Goal: Task Accomplishment & Management: Use online tool/utility

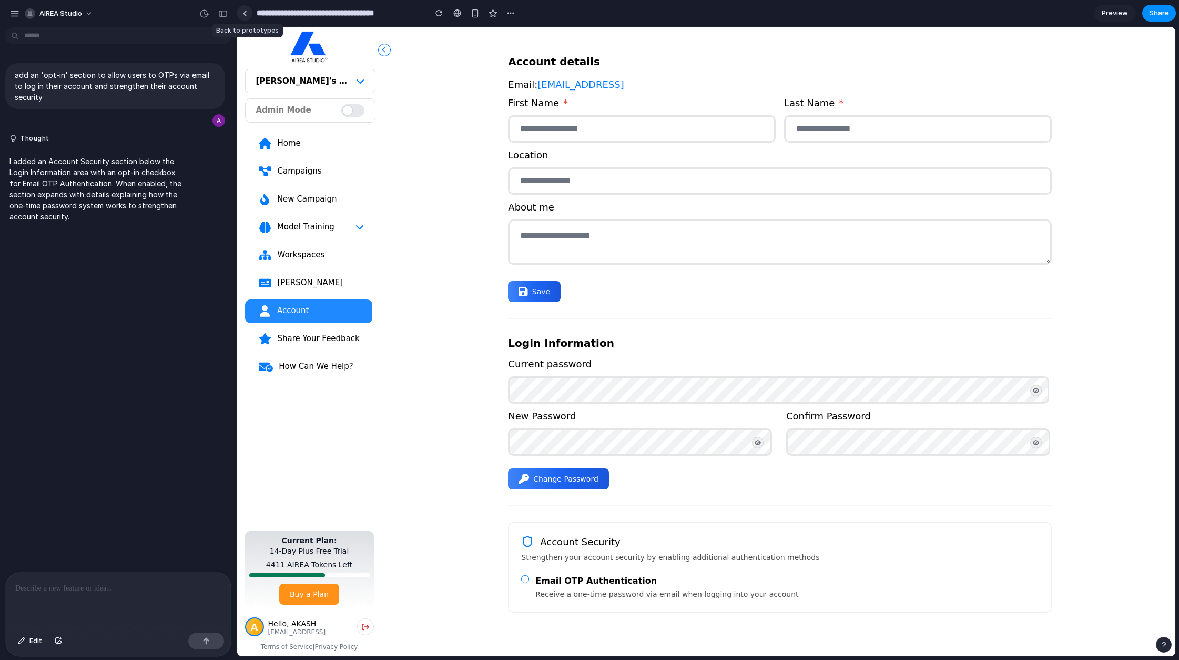
click at [244, 12] on div at bounding box center [245, 14] width 5 height 6
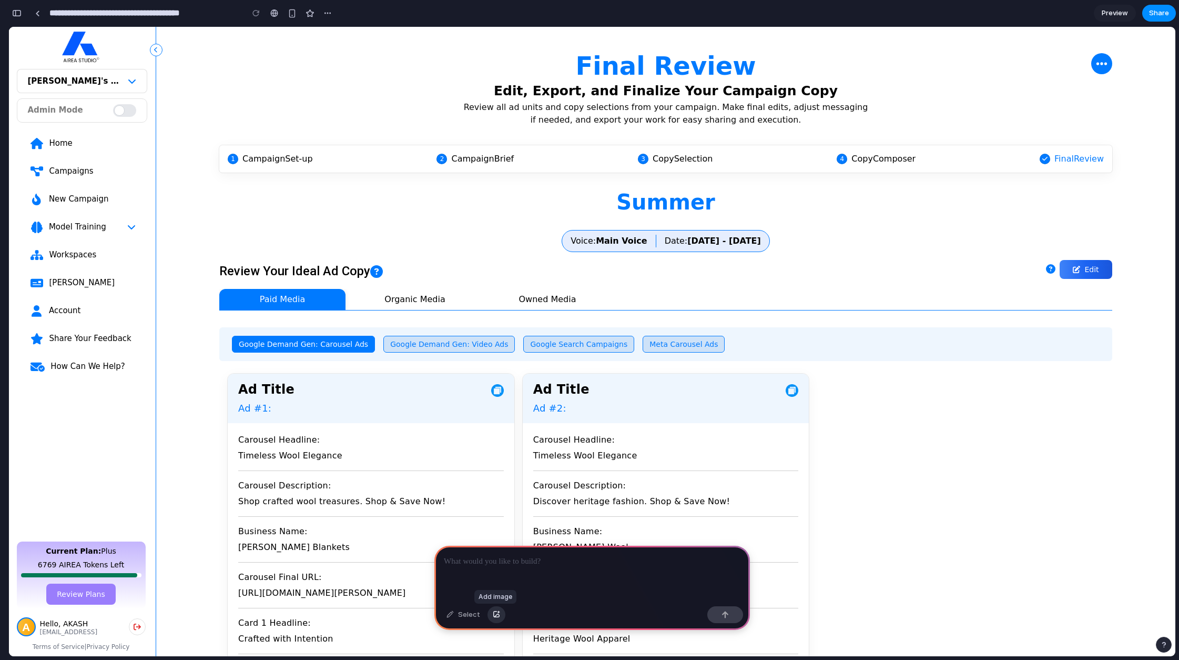
click at [493, 613] on div "button" at bounding box center [496, 614] width 7 height 6
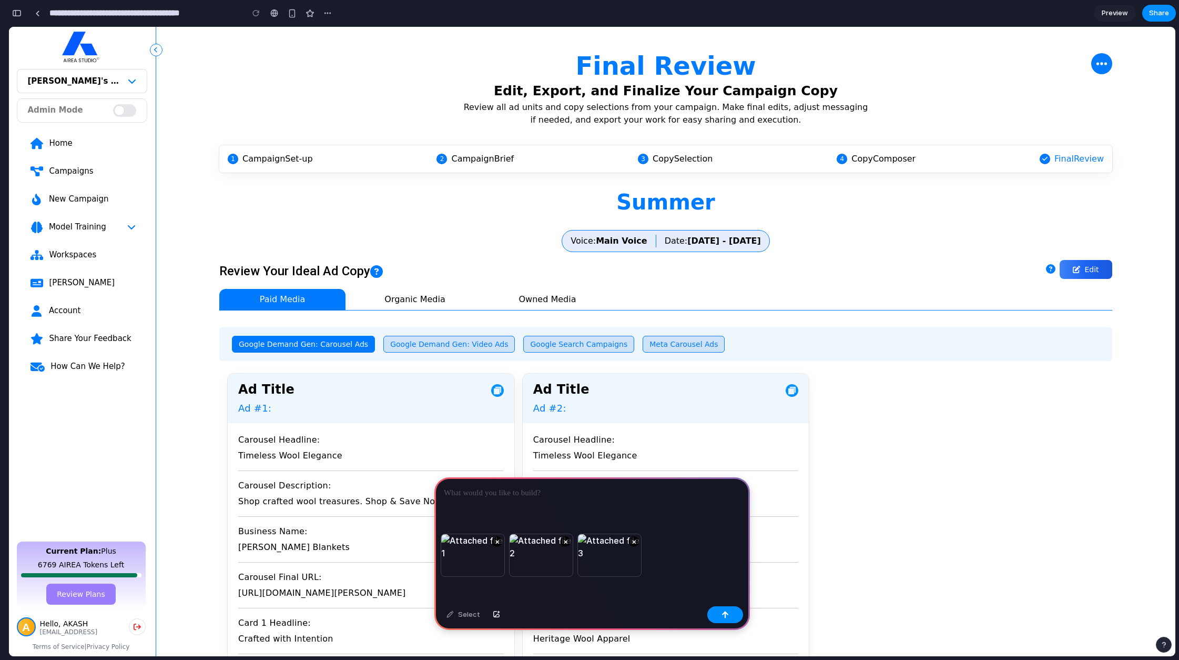
click at [662, 563] on div "× × ×" at bounding box center [593, 567] width 316 height 68
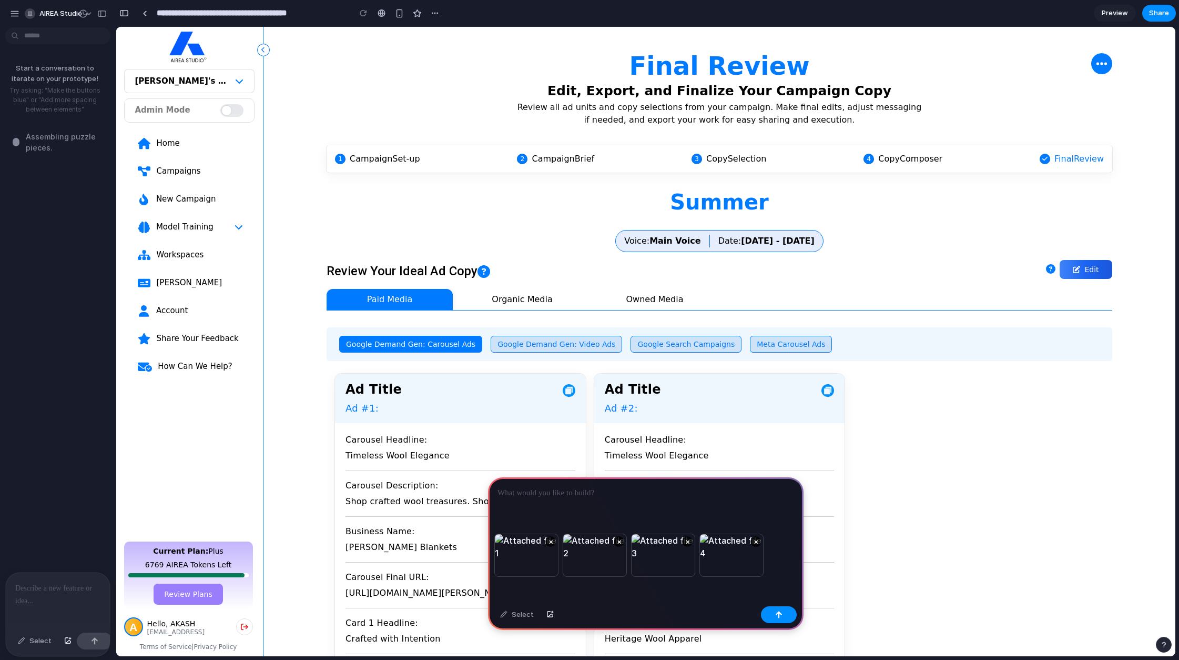
click at [560, 493] on p at bounding box center [646, 493] width 297 height 13
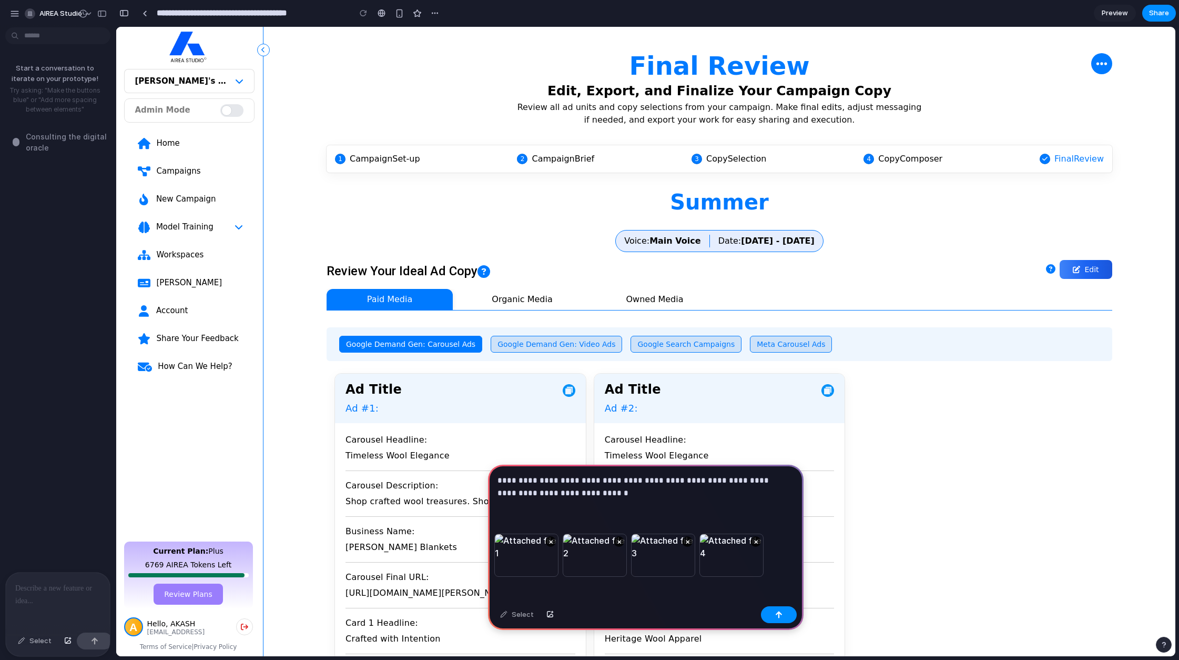
click at [594, 489] on p "**********" at bounding box center [644, 486] width 292 height 25
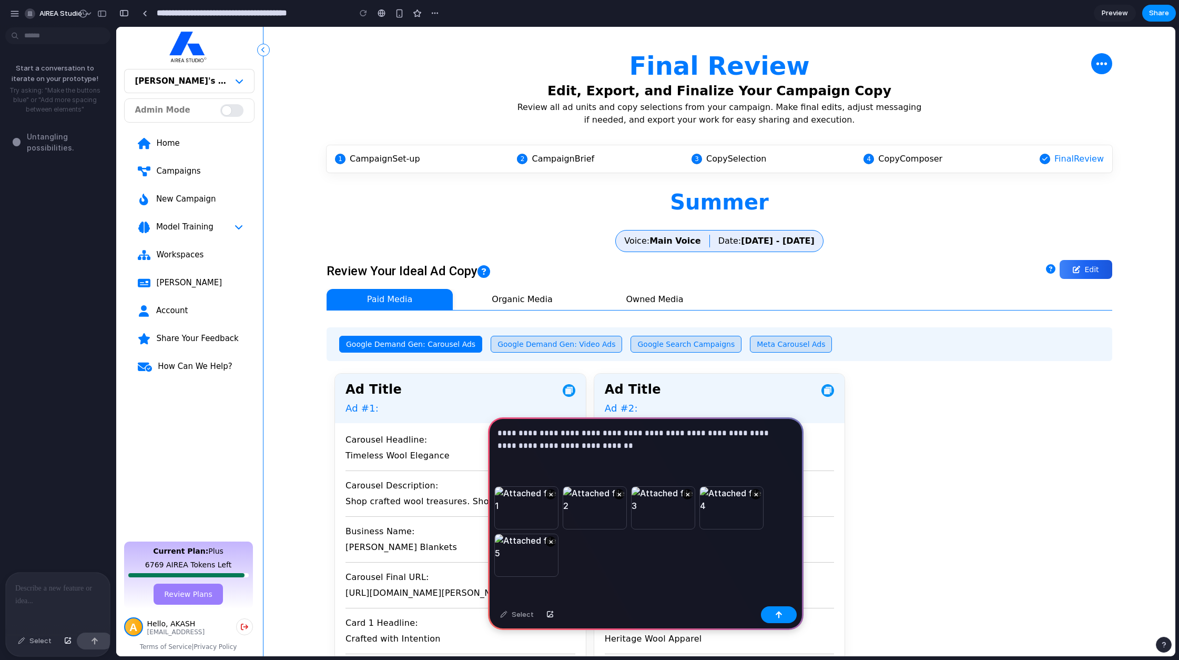
click at [572, 456] on div "**********" at bounding box center [646, 451] width 316 height 69
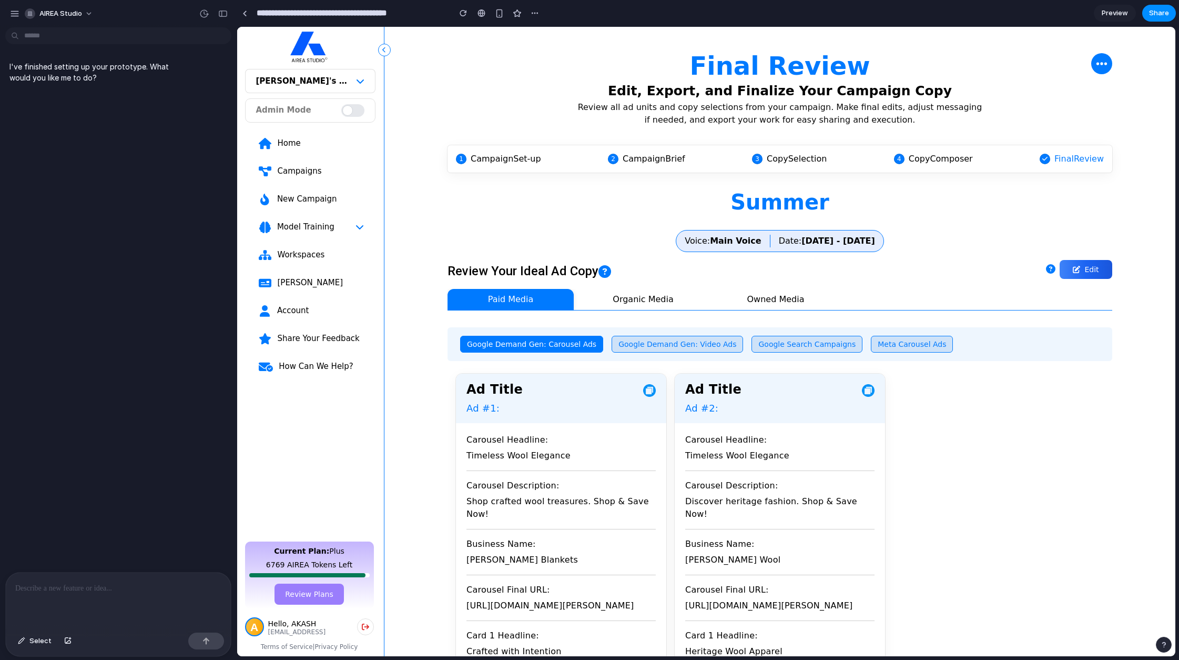
drag, startPoint x: 310, startPoint y: 157, endPoint x: 310, endPoint y: 164, distance: 6.9
click at [310, 159] on div "Home Campaigns New Campaign Model Training Workspaces [PERSON_NAME] Account Sha…" at bounding box center [310, 331] width 130 height 407
click at [309, 173] on div "Campaigns" at bounding box center [320, 171] width 87 height 11
click at [68, 642] on div "button" at bounding box center [67, 641] width 7 height 6
click at [42, 642] on span "Select" at bounding box center [40, 640] width 22 height 11
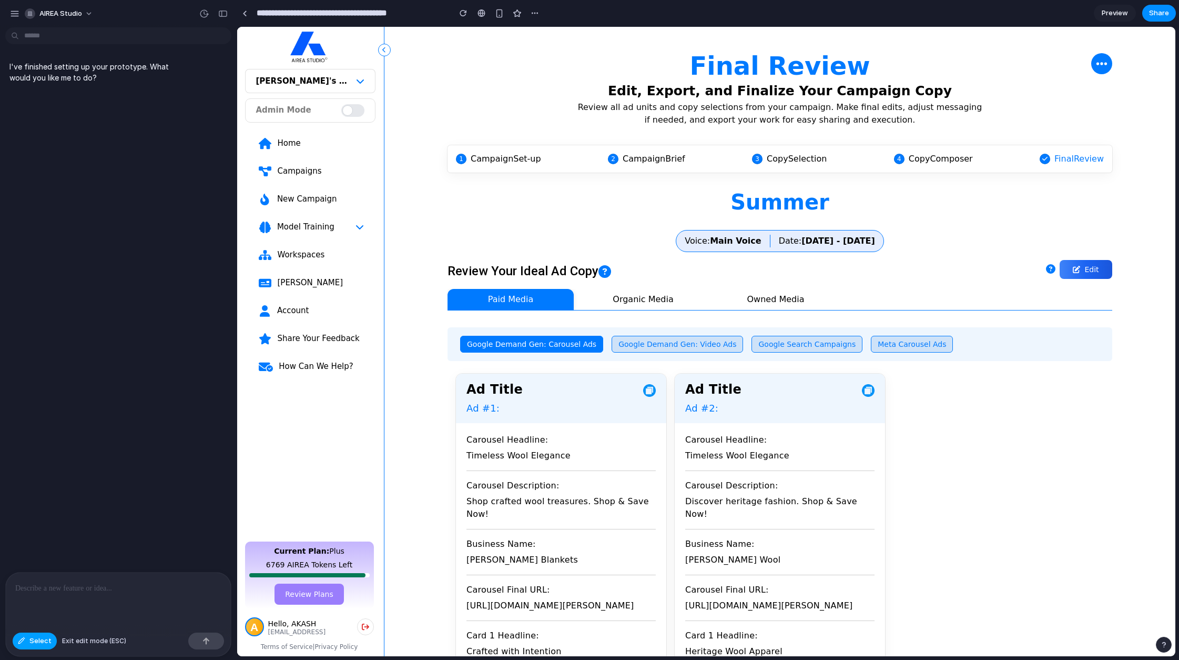
click at [43, 642] on span "Select" at bounding box center [40, 640] width 22 height 11
click at [548, 375] on div "Ad Title Ad #1:" at bounding box center [561, 398] width 210 height 49
click at [534, 343] on span "Google Demand Gen: Carousel Ads" at bounding box center [531, 344] width 129 height 8
click at [42, 632] on button "Select" at bounding box center [35, 640] width 44 height 17
click at [535, 285] on div at bounding box center [706, 341] width 939 height 629
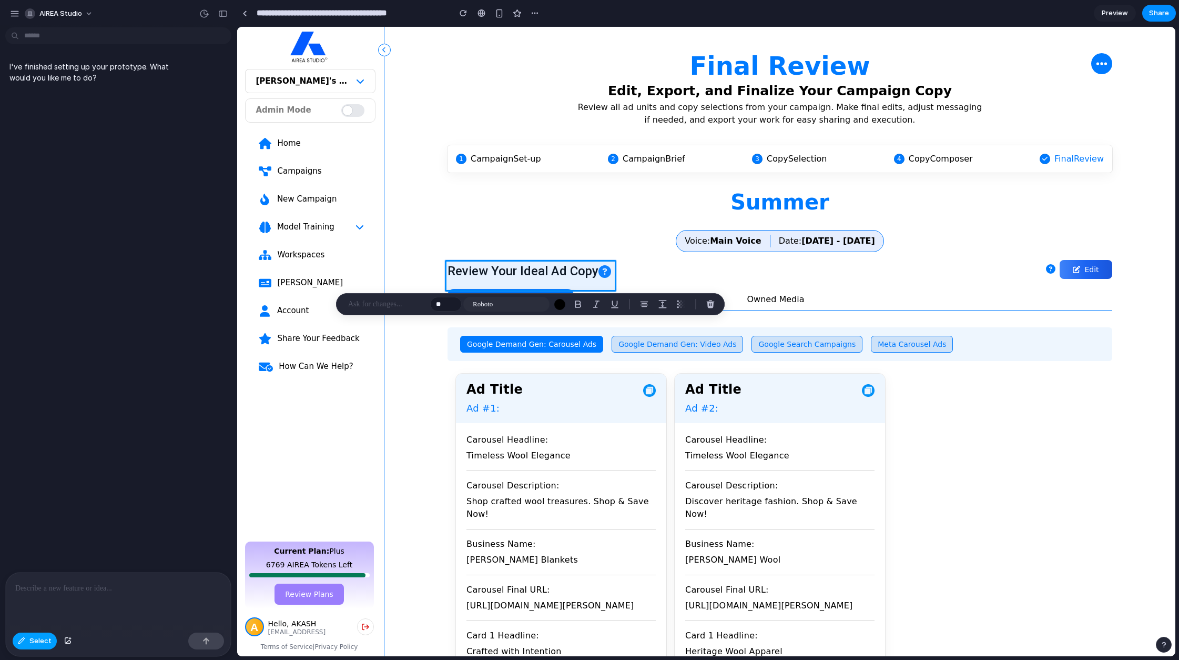
click at [45, 646] on button "Select" at bounding box center [35, 640] width 44 height 17
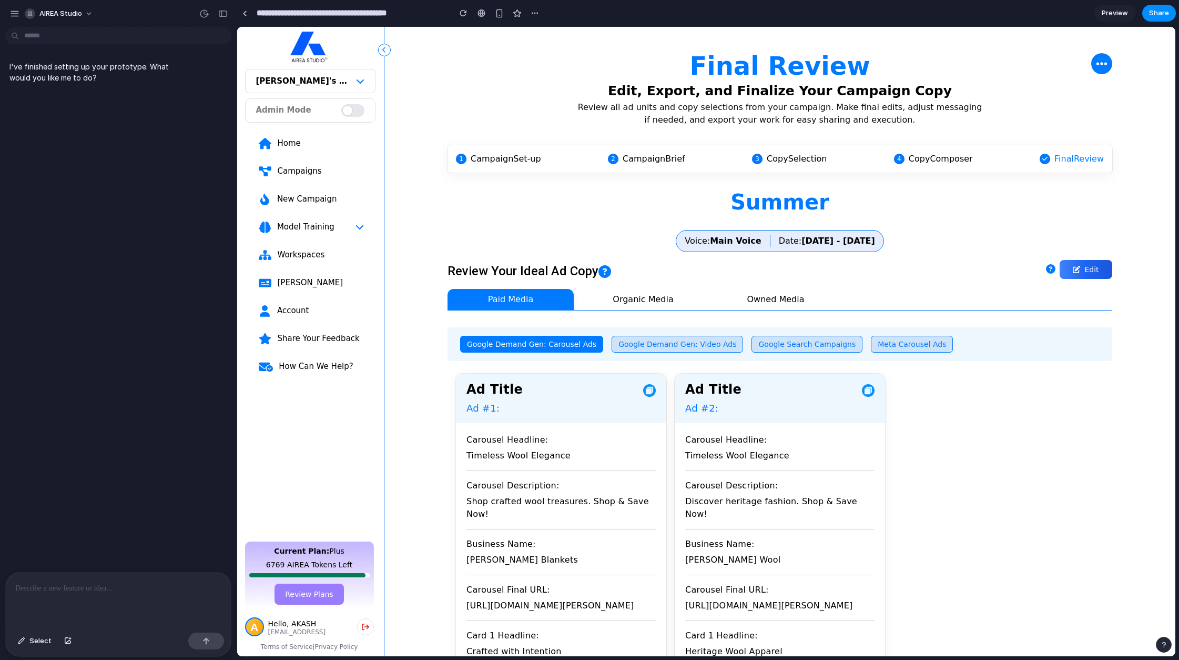
click at [124, 594] on div at bounding box center [118, 600] width 225 height 56
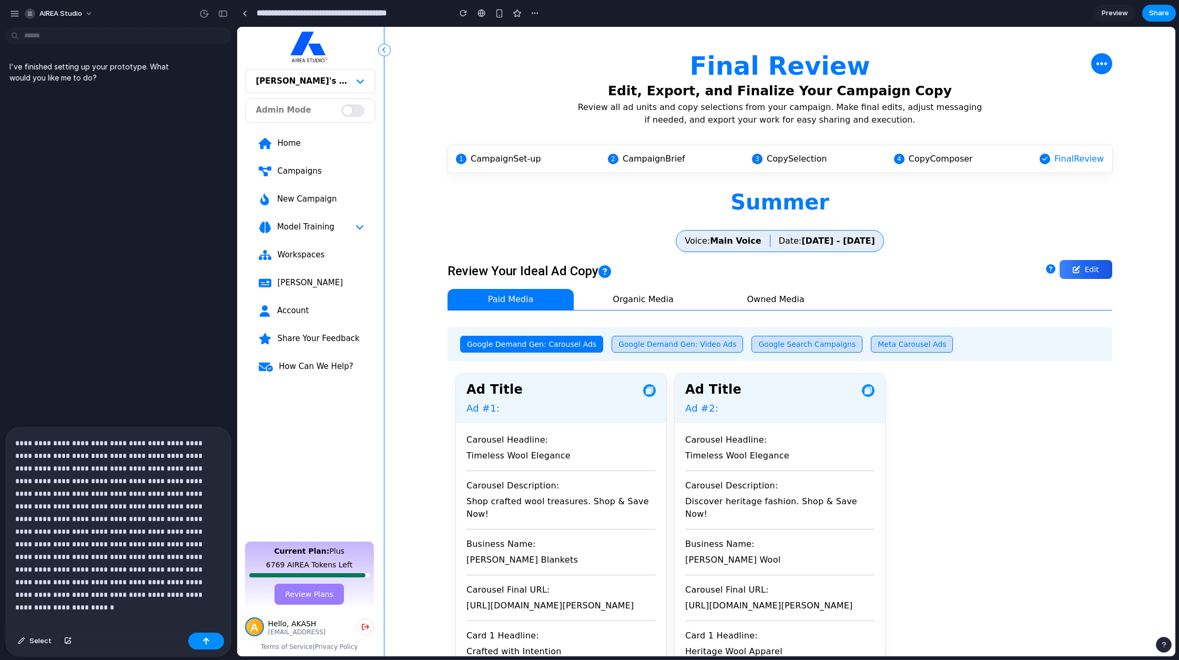
click at [86, 622] on div "**********" at bounding box center [118, 527] width 225 height 201
click at [69, 641] on div "button" at bounding box center [67, 641] width 7 height 6
click at [67, 642] on div "button" at bounding box center [67, 641] width 7 height 6
click at [46, 644] on span "Select" at bounding box center [40, 640] width 22 height 11
click at [47, 644] on span "Select" at bounding box center [40, 640] width 22 height 11
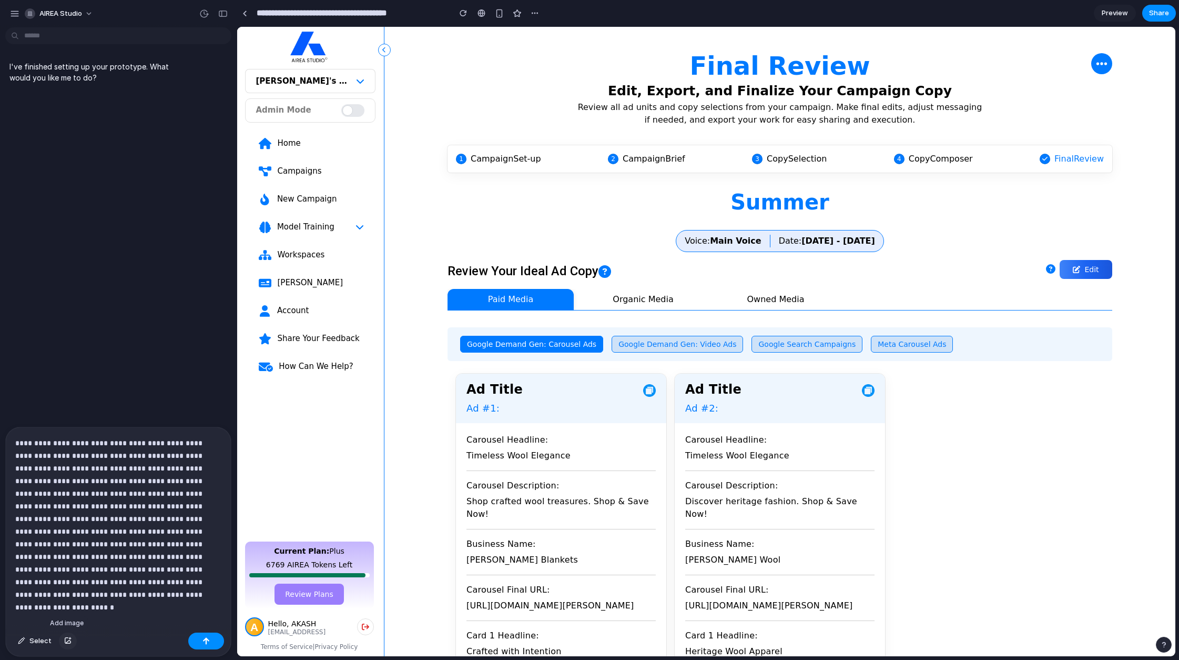
click at [66, 638] on div "button" at bounding box center [67, 641] width 7 height 6
drag, startPoint x: 552, startPoint y: 343, endPoint x: 558, endPoint y: 324, distance: 20.2
click at [552, 342] on span "Google Demand Gen: Carousel Ads" at bounding box center [531, 344] width 129 height 8
click at [209, 647] on button "button" at bounding box center [206, 640] width 36 height 17
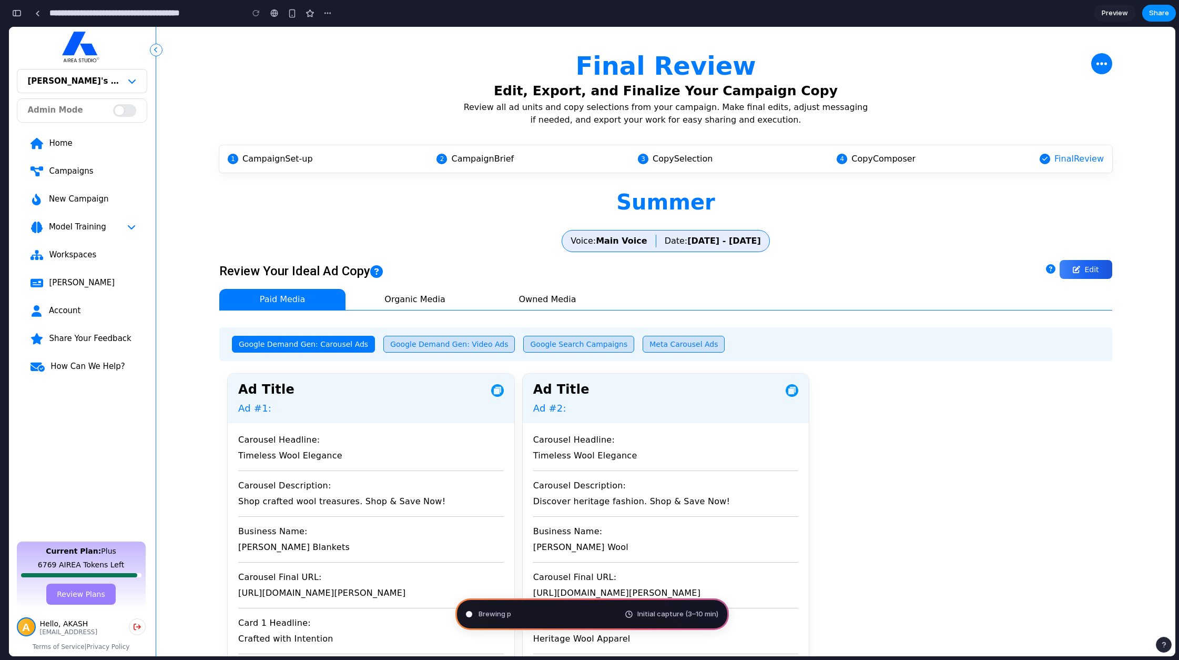
scroll to position [431, 0]
click at [513, 615] on span "Brewing product ideas .." at bounding box center [518, 614] width 78 height 11
type input "**********"
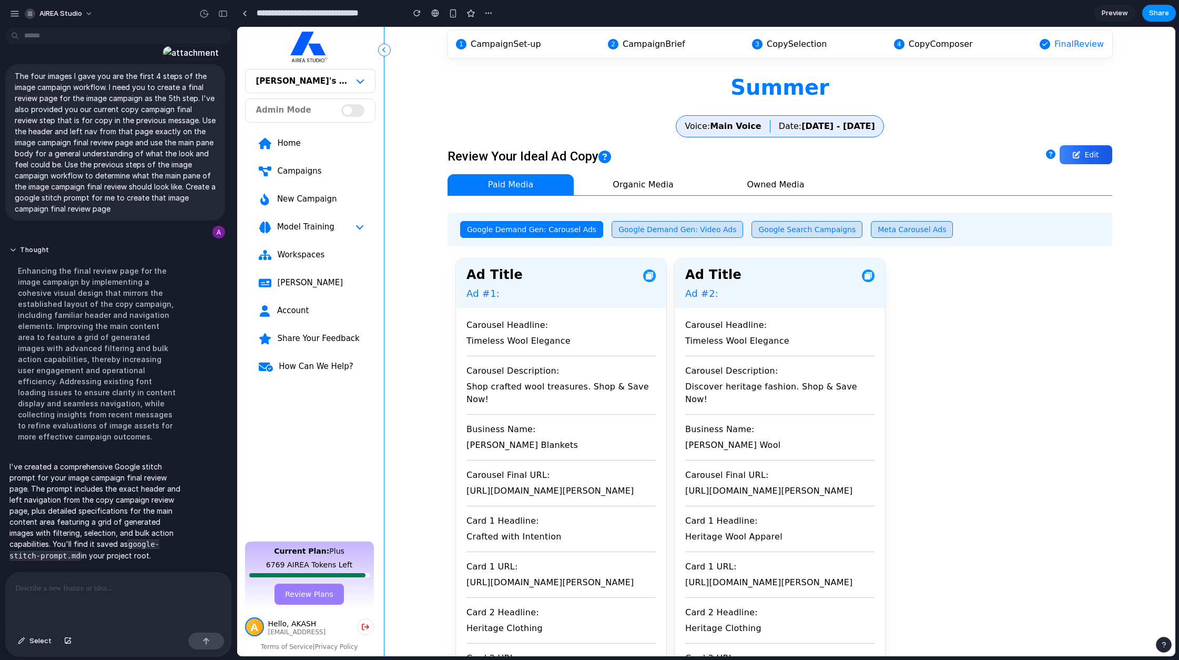
scroll to position [0, 0]
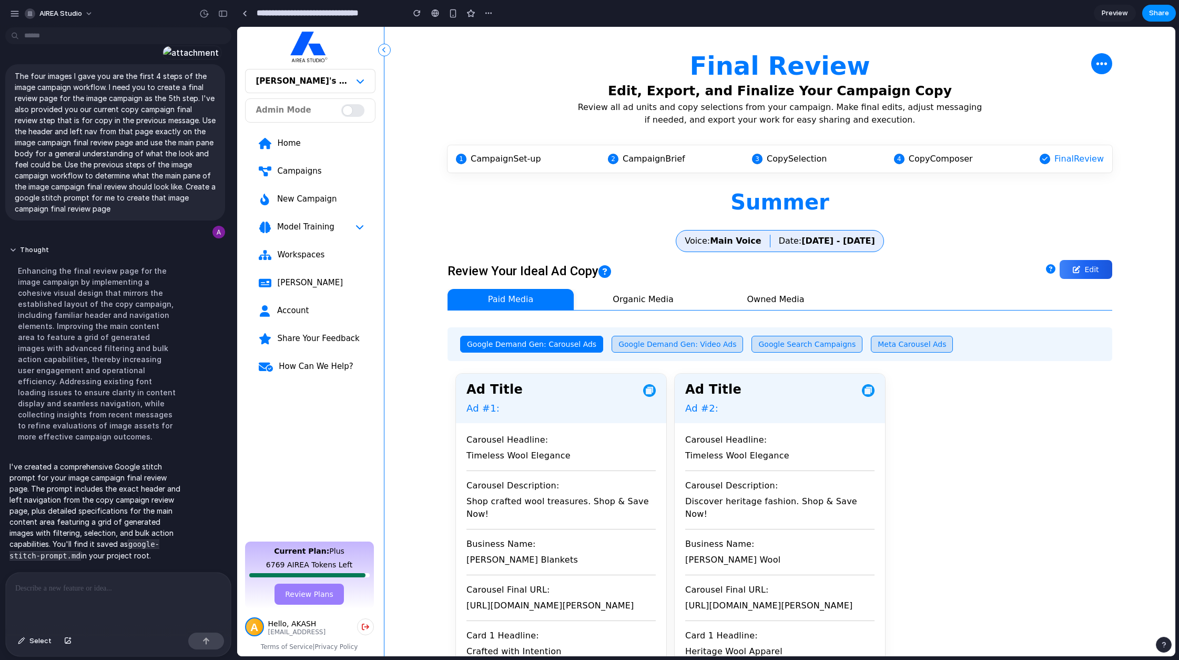
click at [324, 229] on span "Model Training" at bounding box center [306, 226] width 58 height 11
click at [64, 642] on div "button" at bounding box center [67, 641] width 7 height 6
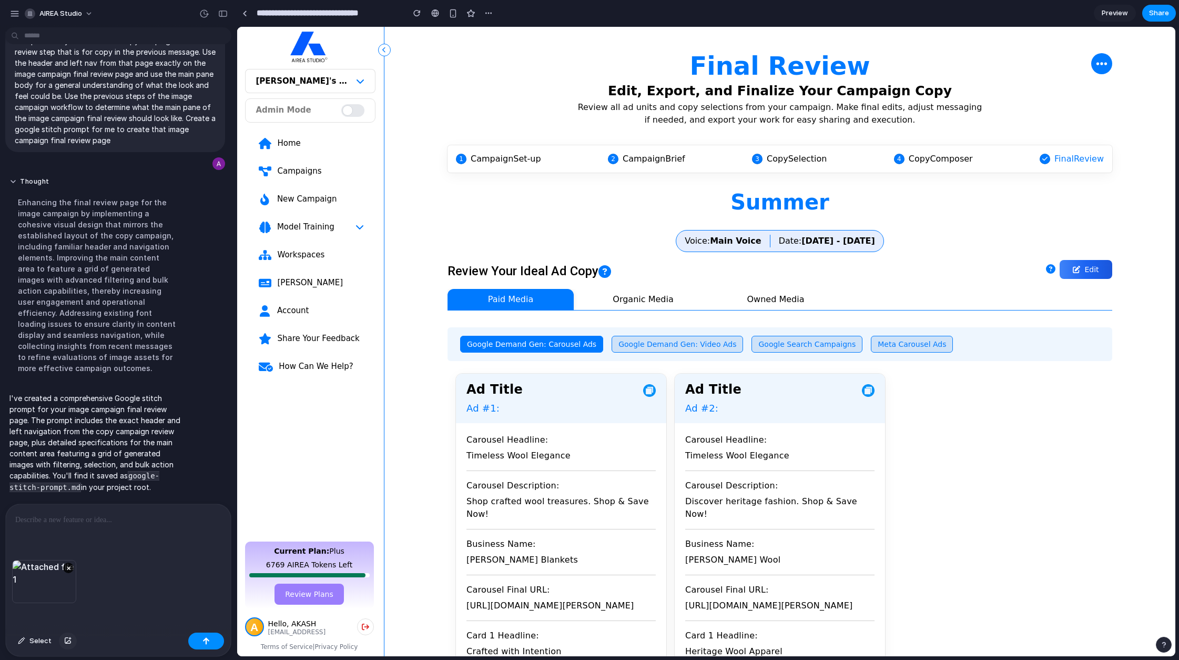
click at [69, 639] on div "button" at bounding box center [67, 641] width 7 height 6
click at [79, 631] on div "Select" at bounding box center [118, 642] width 225 height 28
click at [67, 638] on div "button" at bounding box center [67, 641] width 7 height 6
click at [65, 642] on div "button" at bounding box center [67, 641] width 7 height 6
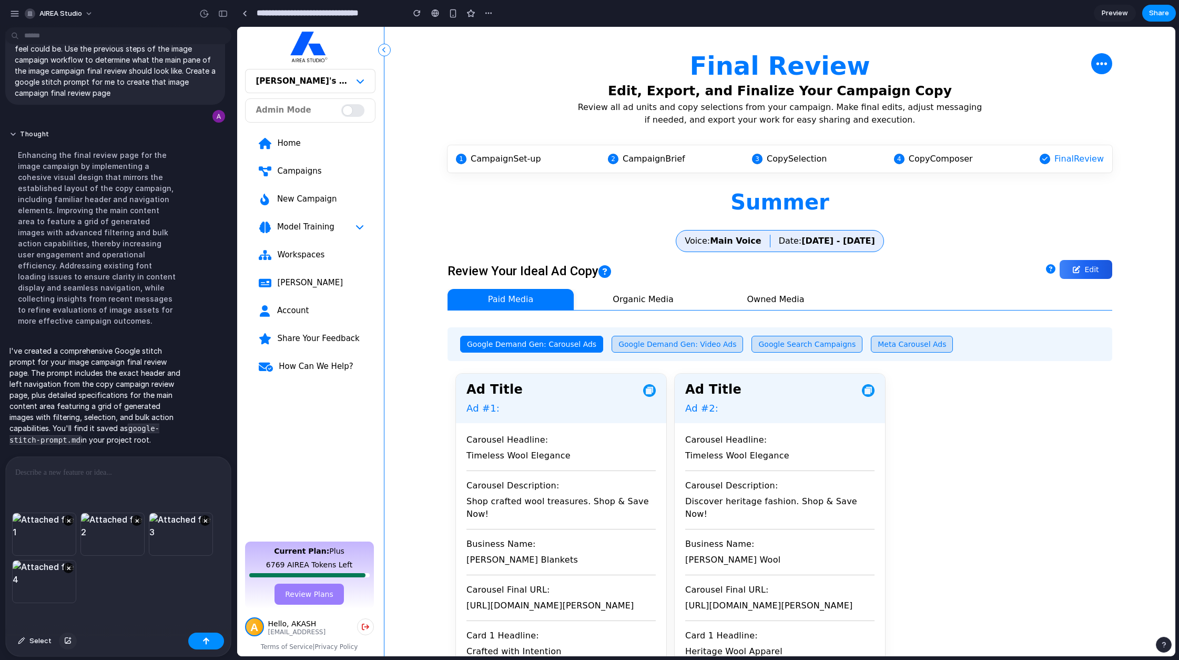
click at [67, 640] on div "button" at bounding box center [67, 641] width 7 height 6
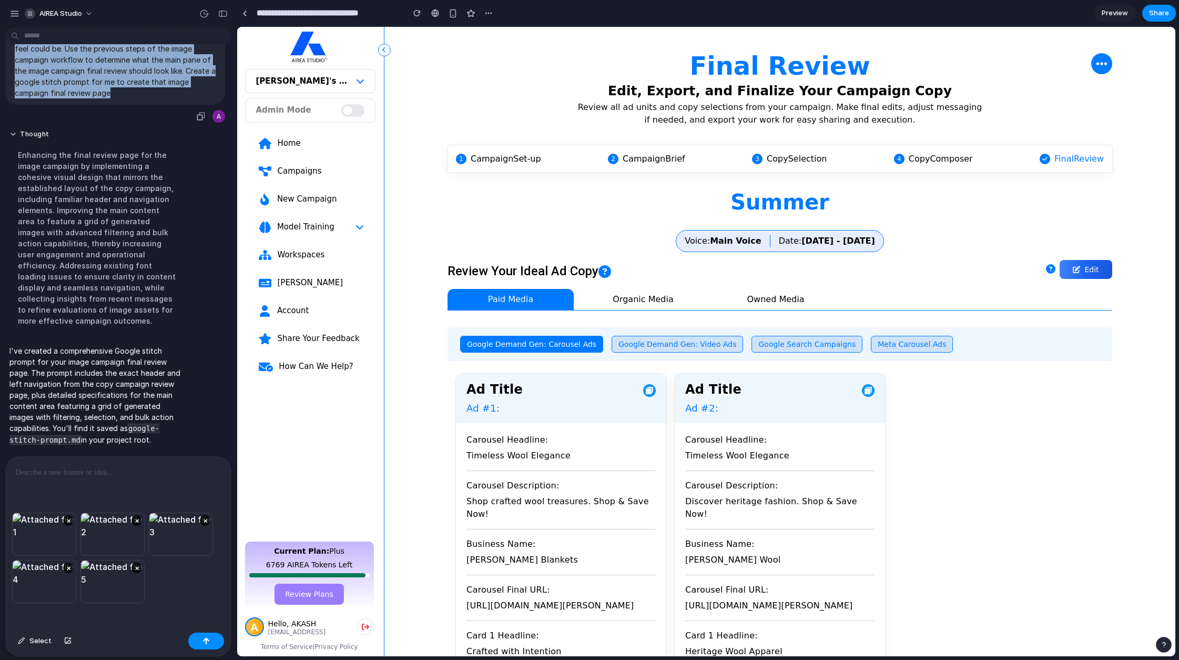
drag, startPoint x: 15, startPoint y: 72, endPoint x: 140, endPoint y: 206, distance: 183.1
click at [140, 98] on p "The four images I gave you are the first 4 steps of the image campaign workflow…" at bounding box center [115, 27] width 201 height 144
copy p "The four images I gave you are the first 4 steps of the image campaign workflow…"
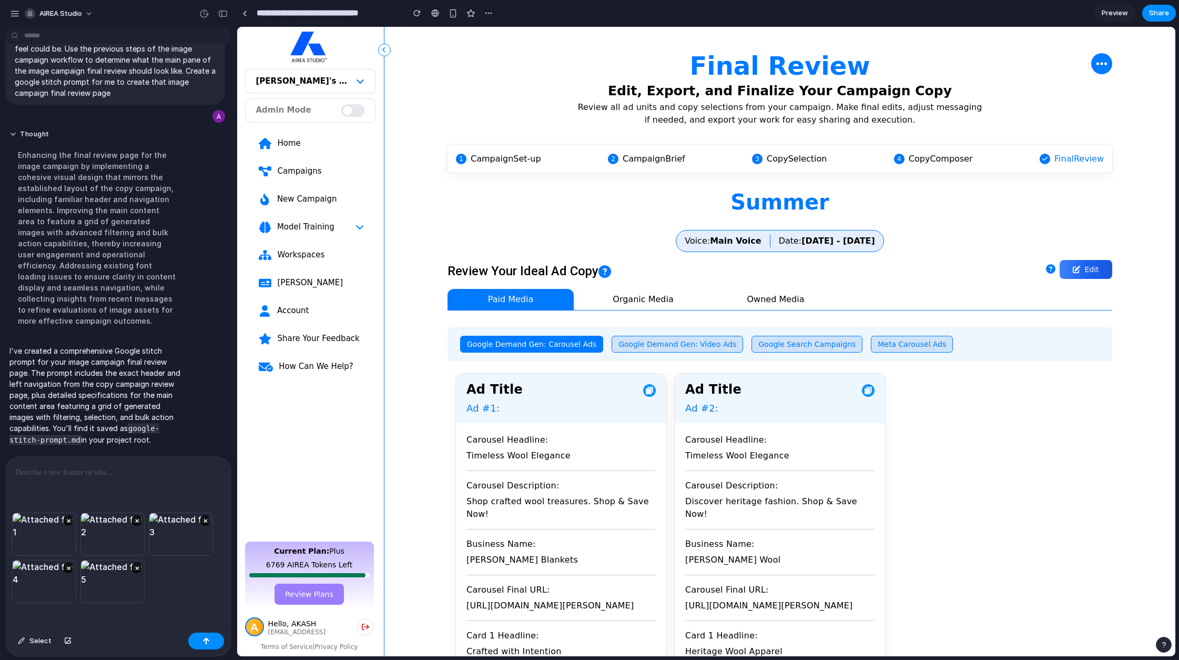
click at [64, 459] on div at bounding box center [118, 485] width 225 height 56
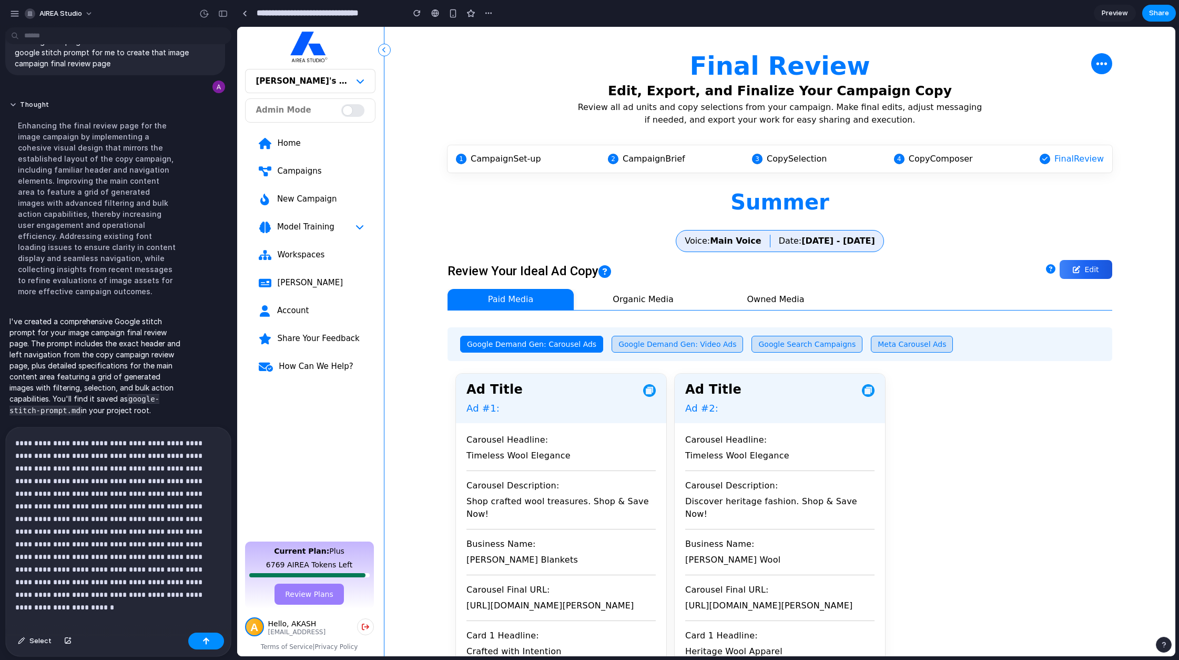
click at [32, 443] on p "**********" at bounding box center [114, 519] width 198 height 164
drag, startPoint x: 46, startPoint y: 507, endPoint x: 75, endPoint y: 498, distance: 30.4
click at [75, 498] on p "**********" at bounding box center [114, 519] width 198 height 164
click at [117, 505] on p "**********" at bounding box center [114, 519] width 198 height 164
drag, startPoint x: 116, startPoint y: 580, endPoint x: 119, endPoint y: 612, distance: 32.8
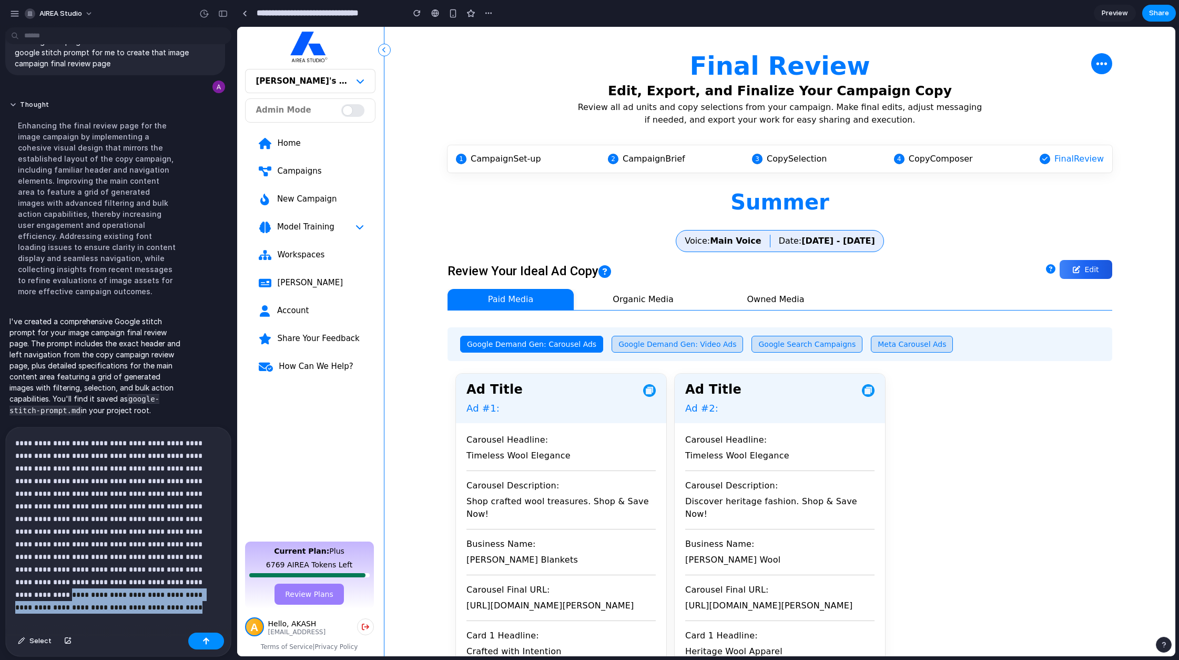
click at [120, 613] on p "**********" at bounding box center [114, 525] width 198 height 177
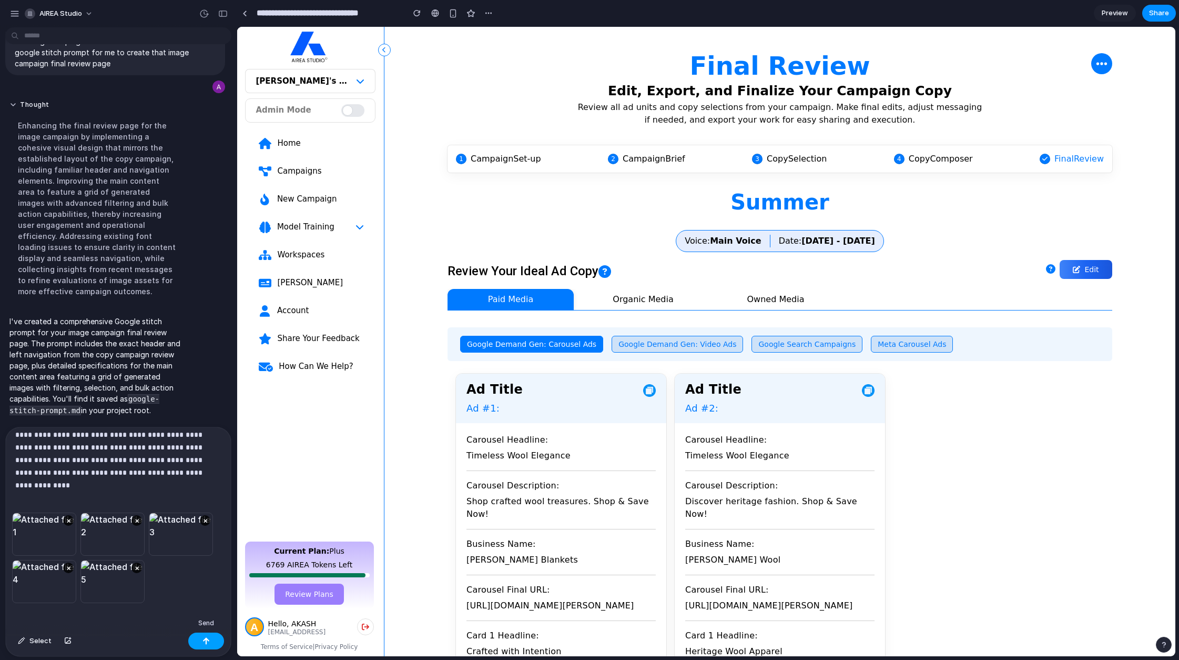
click at [210, 642] on button "button" at bounding box center [206, 640] width 36 height 17
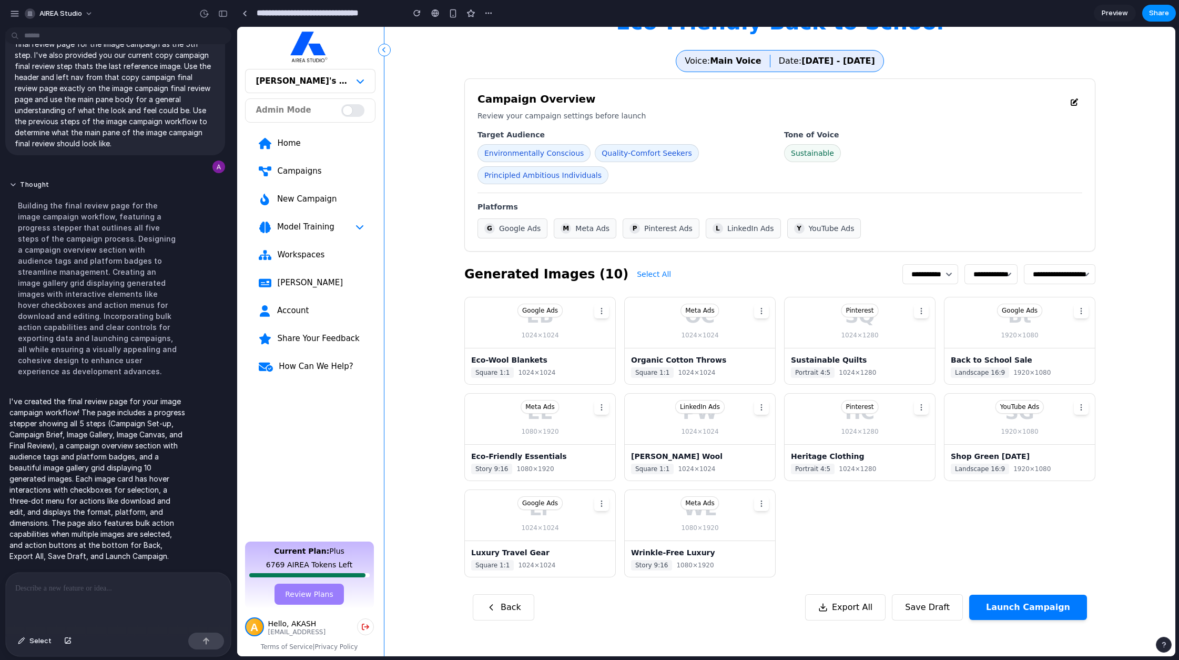
scroll to position [196, 0]
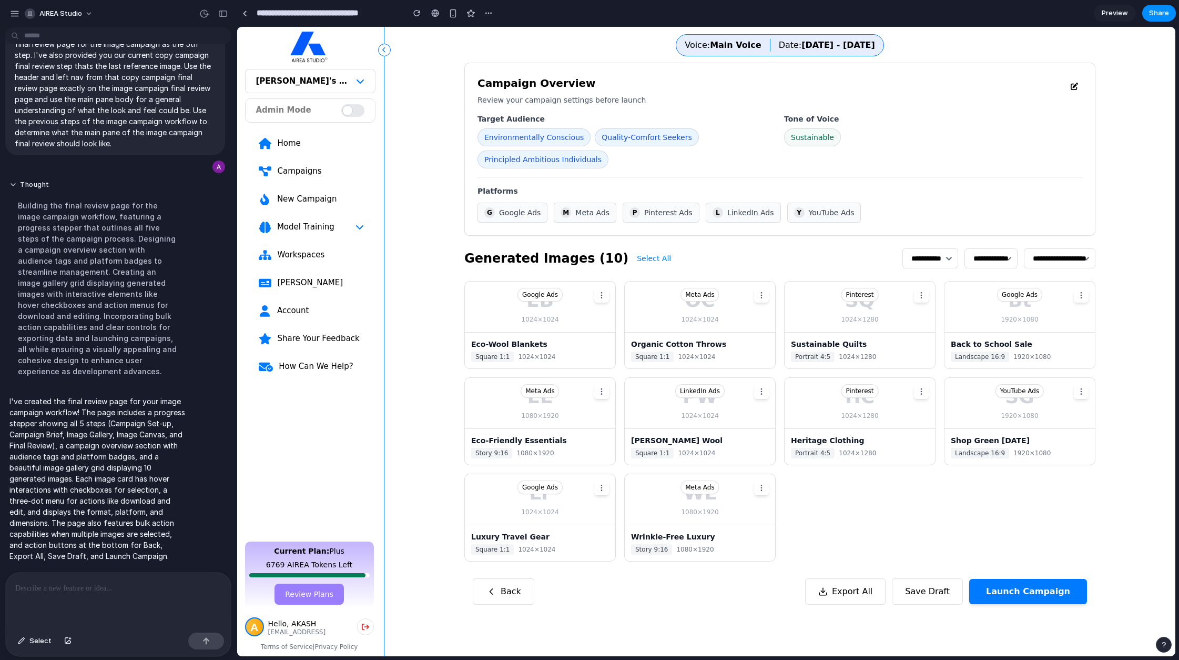
click at [156, 582] on p at bounding box center [116, 588] width 202 height 13
click at [41, 640] on span "Select" at bounding box center [40, 640] width 22 height 11
click at [972, 259] on div at bounding box center [706, 341] width 939 height 629
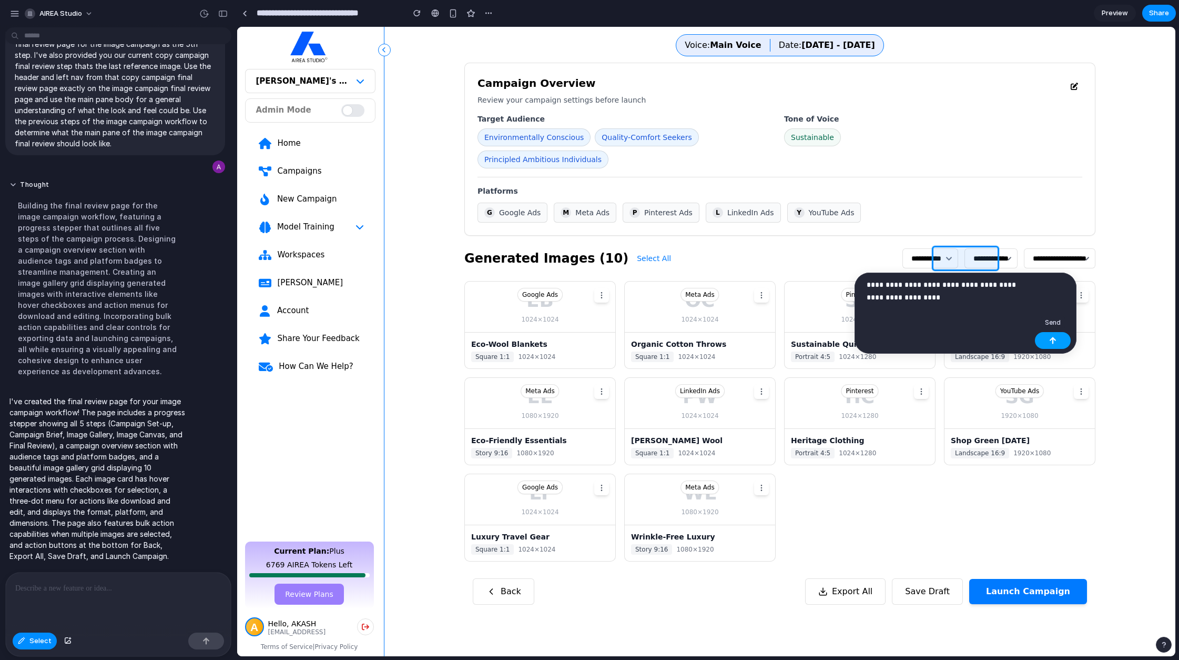
click at [1058, 341] on button "button" at bounding box center [1053, 340] width 36 height 17
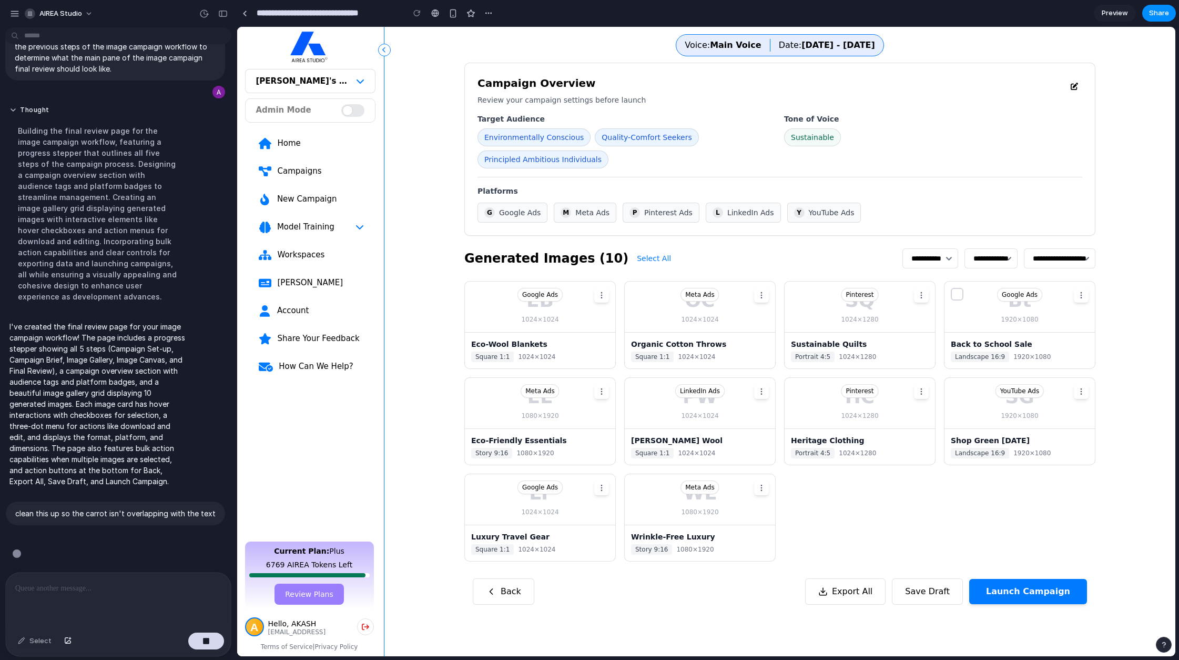
scroll to position [2681, 0]
click at [1070, 260] on select "**********" at bounding box center [1060, 258] width 72 height 20
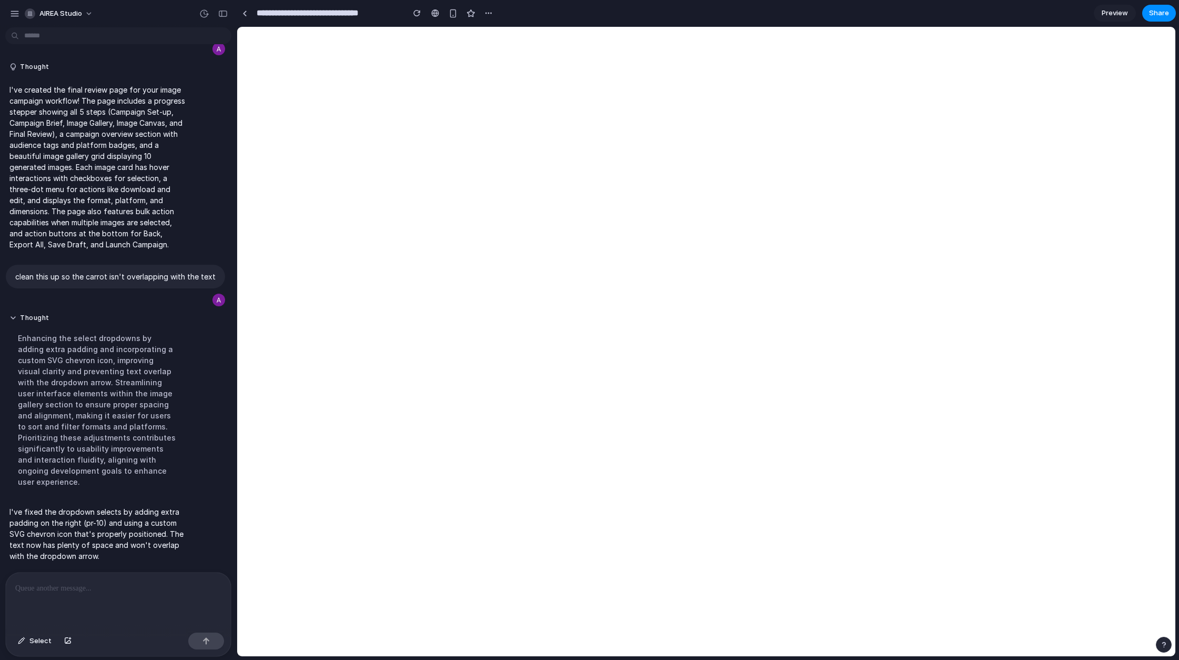
scroll to position [0, 0]
